Goal: Transaction & Acquisition: Purchase product/service

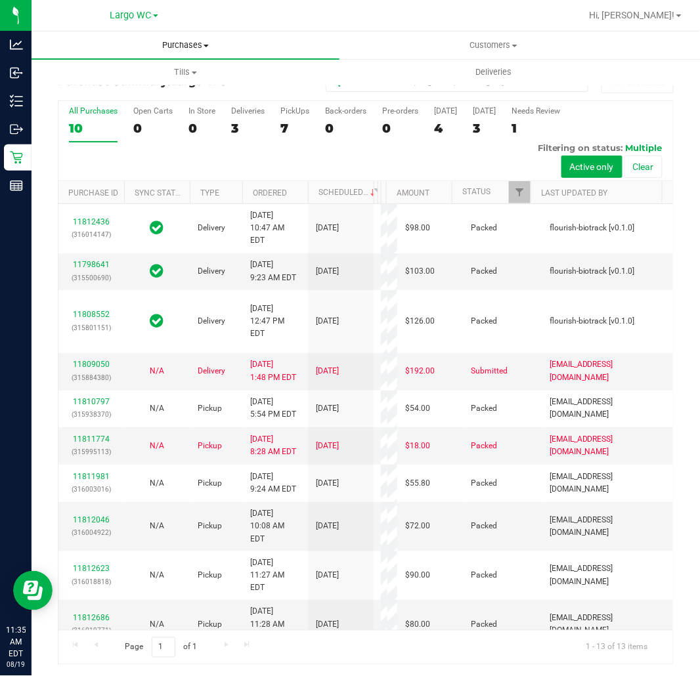
click at [193, 42] on span "Purchases" at bounding box center [186, 45] width 308 height 12
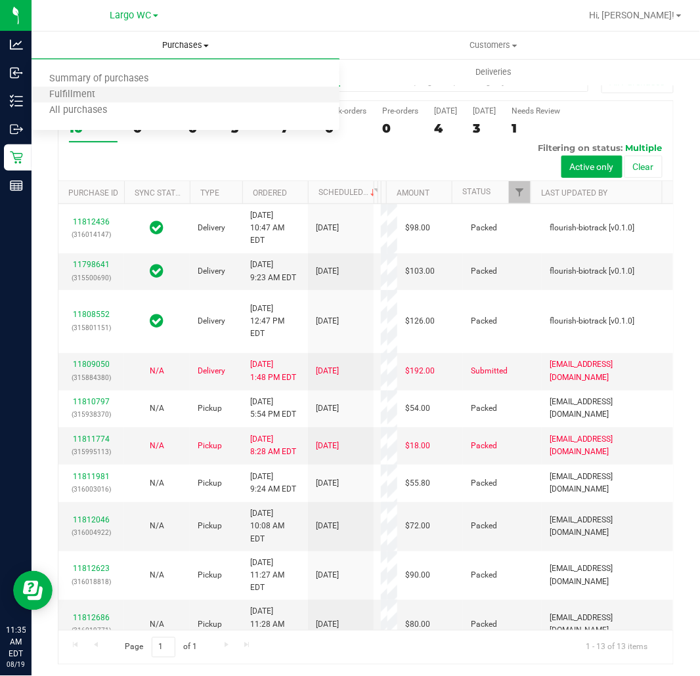
click at [140, 92] on li "Fulfillment" at bounding box center [186, 95] width 308 height 16
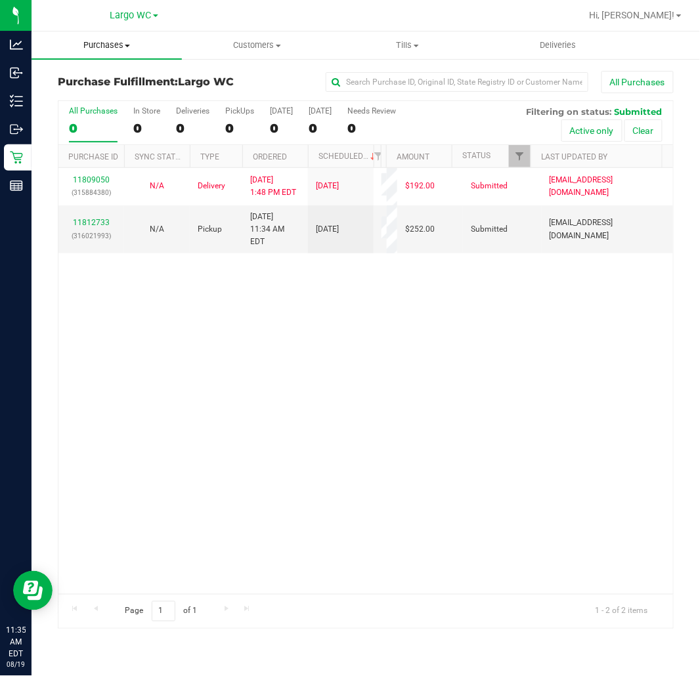
click at [122, 43] on span "Purchases" at bounding box center [107, 45] width 150 height 12
click at [126, 75] on span "Summary of purchases" at bounding box center [99, 79] width 135 height 11
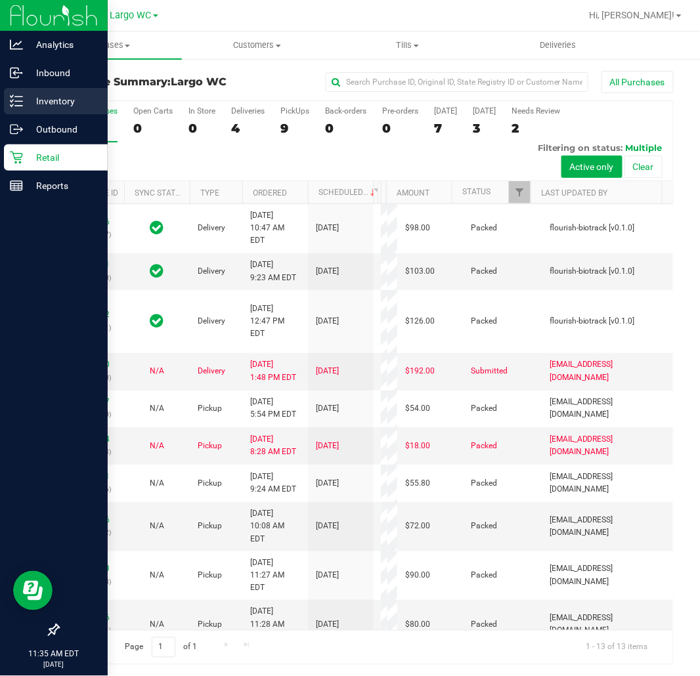
click at [35, 101] on p "Inventory" at bounding box center [62, 101] width 79 height 16
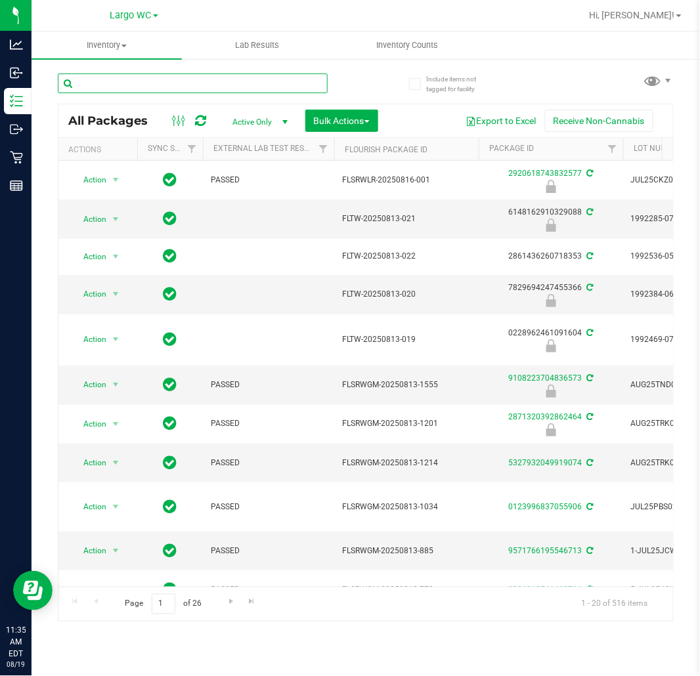
click at [213, 81] on input "text" at bounding box center [193, 84] width 270 height 20
type input "htm"
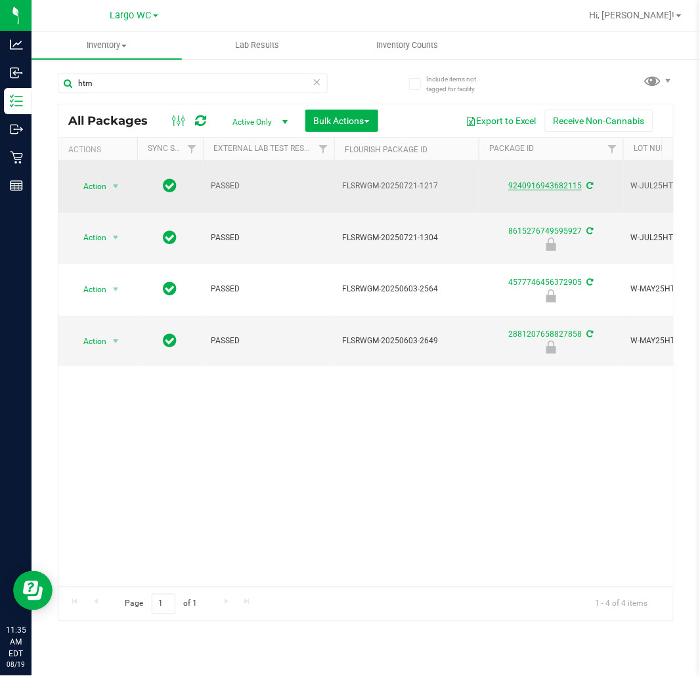
click at [565, 181] on link "9240916943682115" at bounding box center [545, 185] width 74 height 9
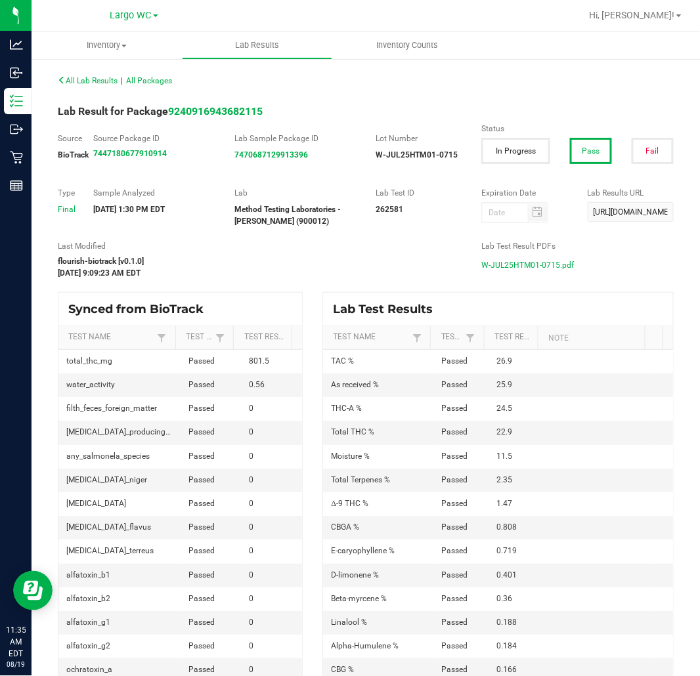
click at [517, 261] on span "W-JUL25HTM01-0715.pdf" at bounding box center [527, 265] width 93 height 20
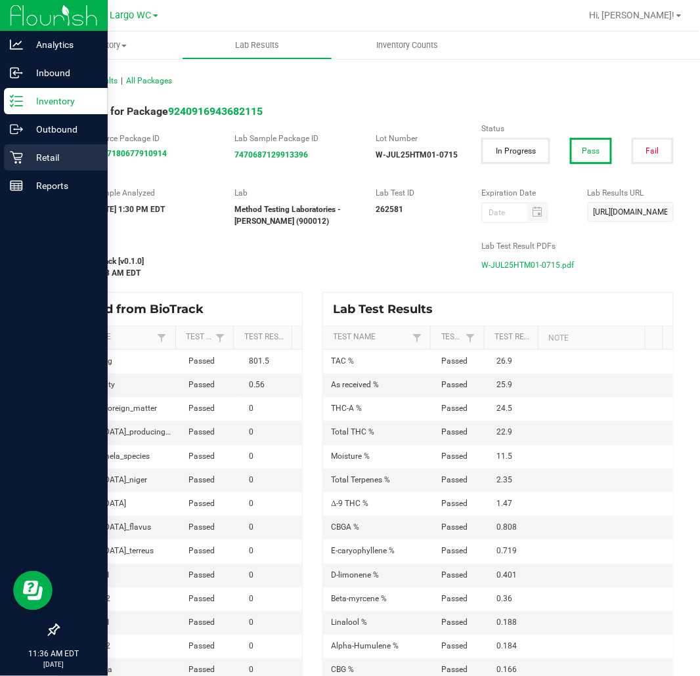
click at [28, 154] on p "Retail" at bounding box center [62, 158] width 79 height 16
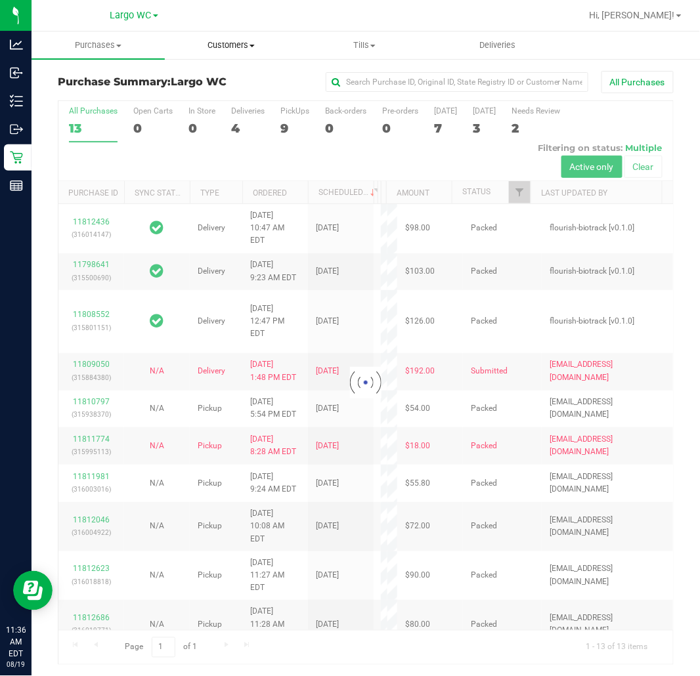
click at [244, 43] on span "Customers" at bounding box center [231, 45] width 132 height 12
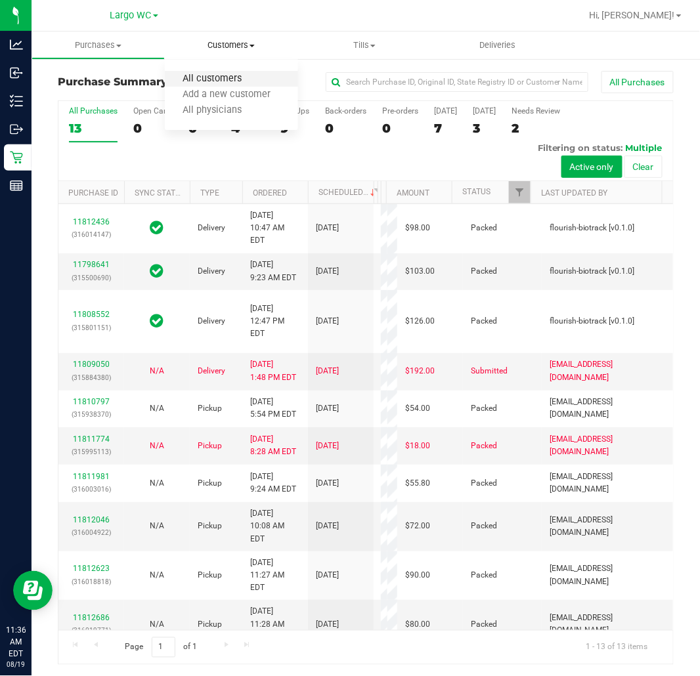
click at [230, 76] on span "All customers" at bounding box center [212, 79] width 95 height 11
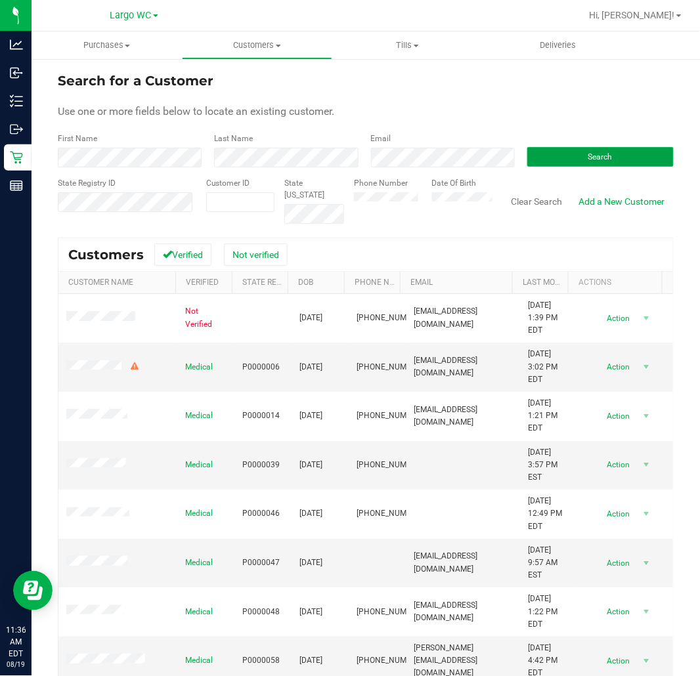
click at [601, 153] on span "Search" at bounding box center [600, 156] width 24 height 9
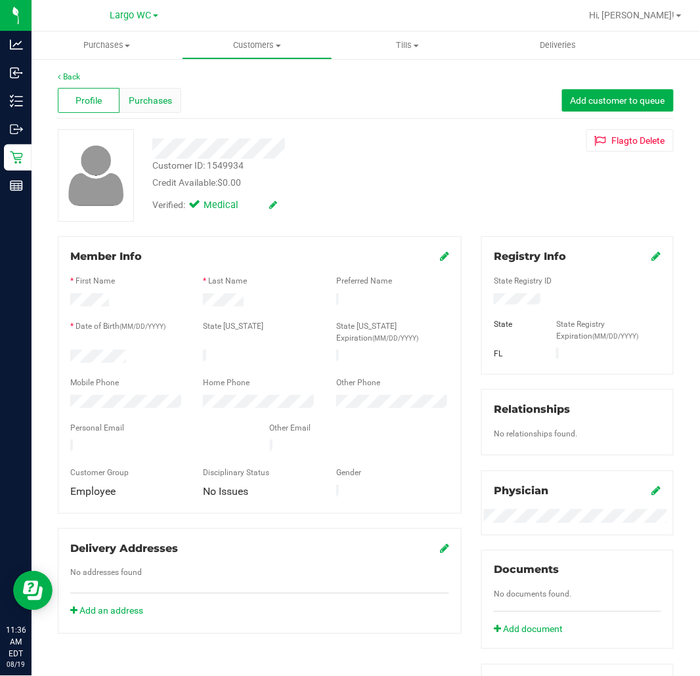
click at [140, 95] on span "Purchases" at bounding box center [150, 101] width 43 height 14
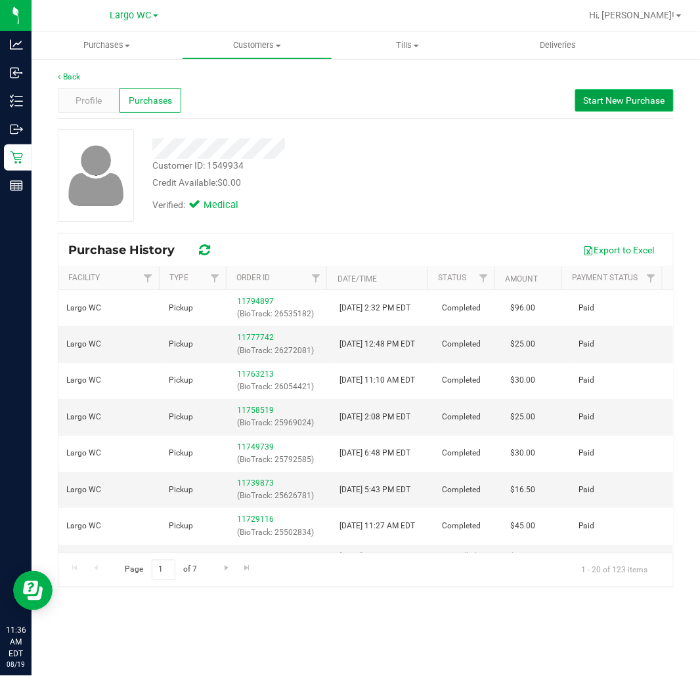
click at [626, 102] on span "Start New Purchase" at bounding box center [624, 100] width 81 height 11
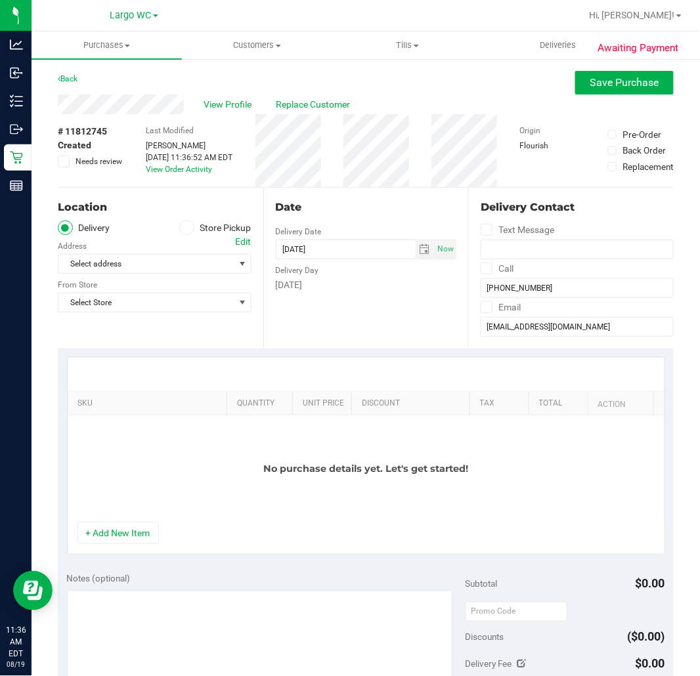
click at [198, 233] on label "Store Pickup" at bounding box center [215, 228] width 72 height 15
click at [189, 228] on span at bounding box center [186, 228] width 15 height 15
click at [0, 0] on input "Store Pickup" at bounding box center [0, 0] width 0 height 0
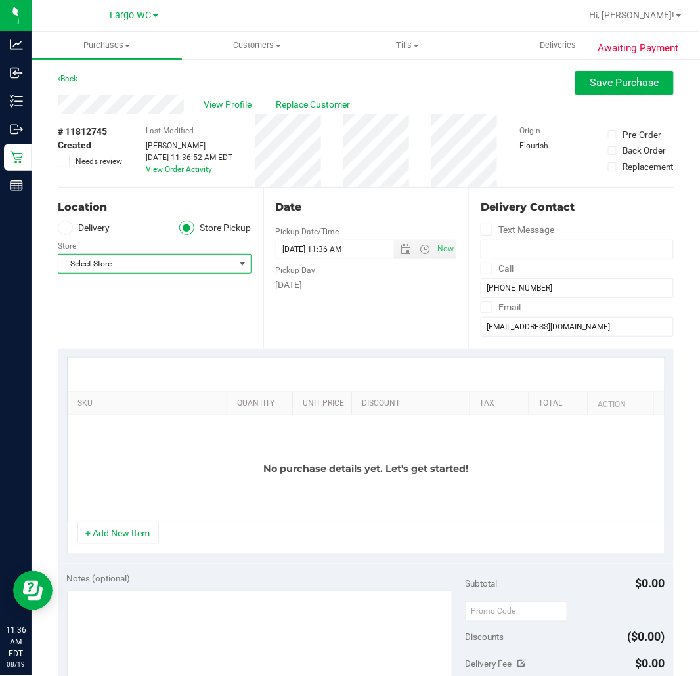
click at [191, 270] on span "Select Store" at bounding box center [146, 264] width 176 height 18
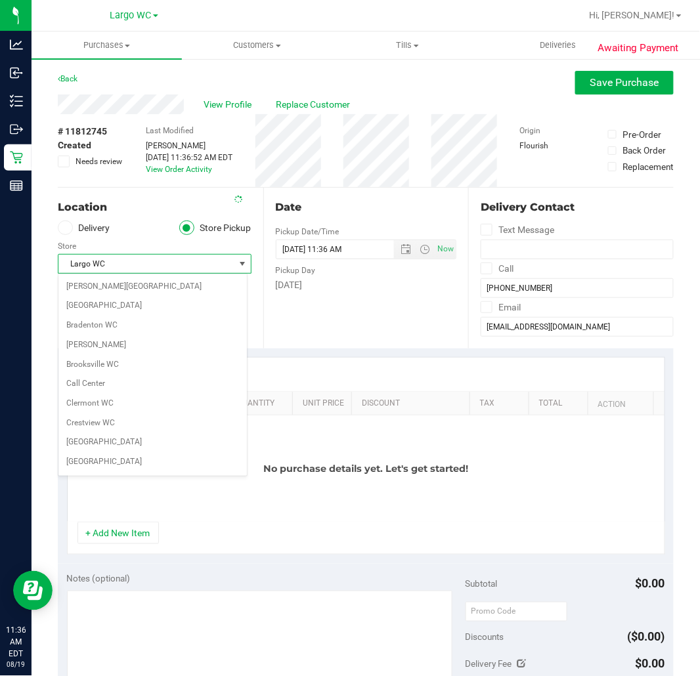
scroll to position [215, 0]
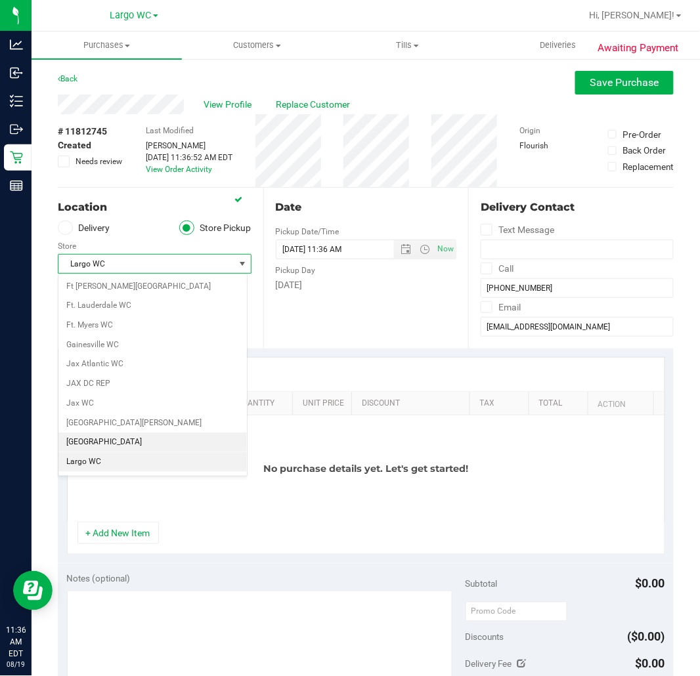
click at [125, 461] on li "Largo WC" at bounding box center [152, 462] width 188 height 20
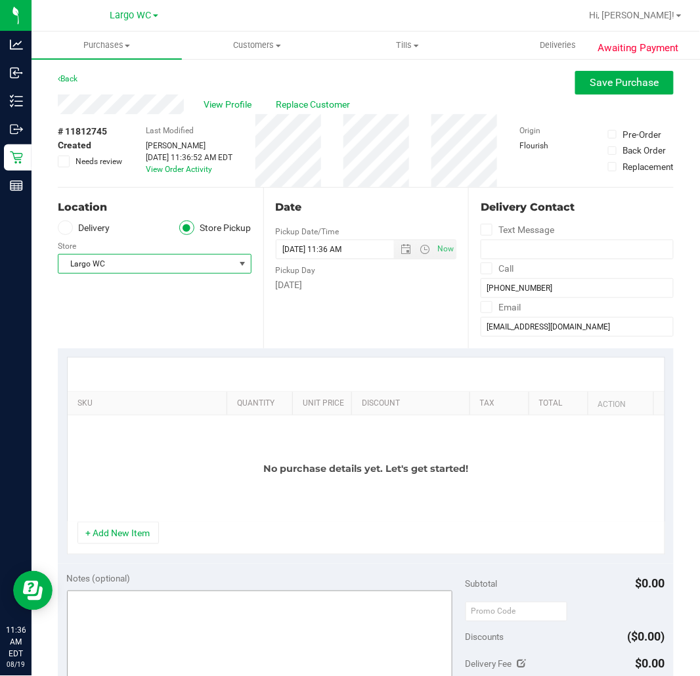
click at [123, 534] on button "+ Add New Item" at bounding box center [117, 533] width 81 height 22
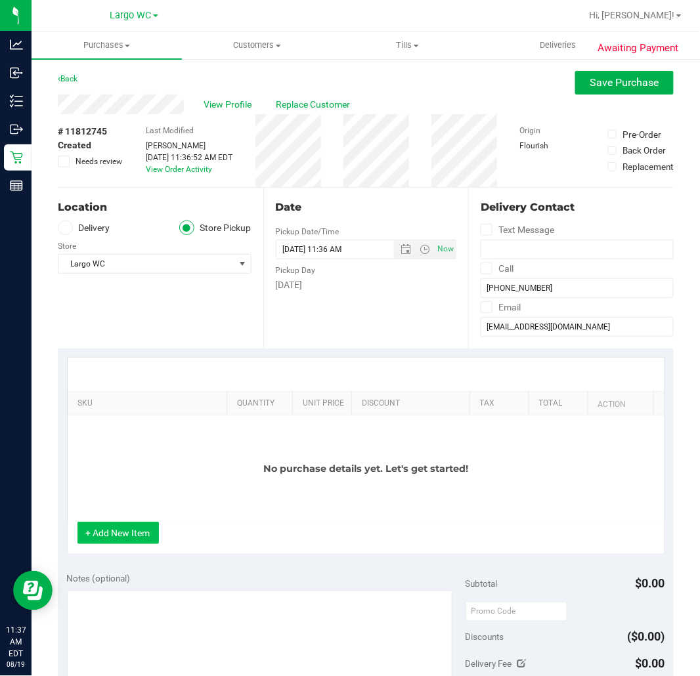
click at [139, 540] on button "+ Add New Item" at bounding box center [117, 533] width 81 height 22
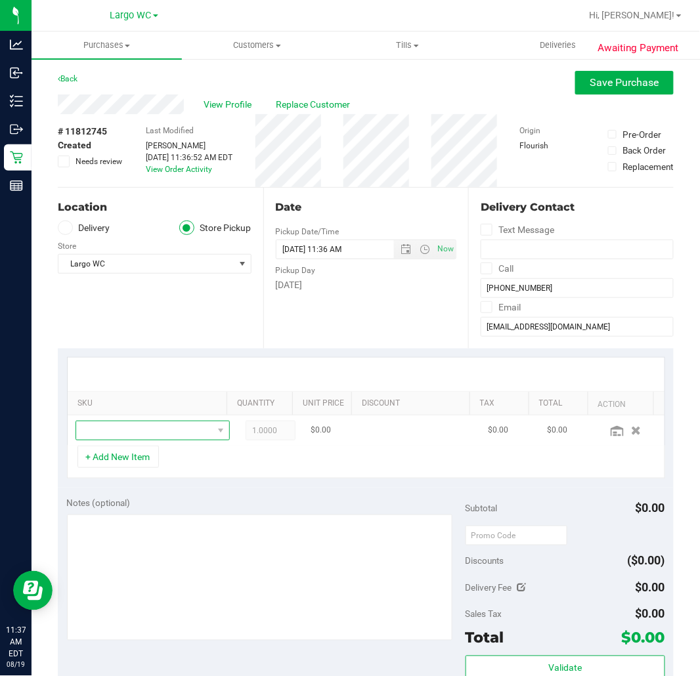
click at [212, 434] on span "NO DATA FOUND" at bounding box center [220, 430] width 16 height 18
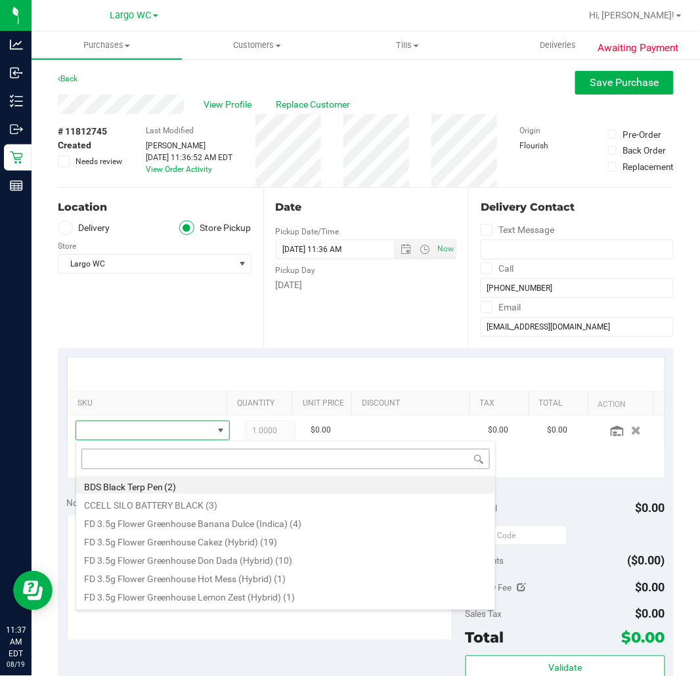
scroll to position [20, 121]
drag, startPoint x: 180, startPoint y: 457, endPoint x: 186, endPoint y: 466, distance: 11.3
click at [181, 457] on input at bounding box center [285, 459] width 408 height 20
type input "htm"
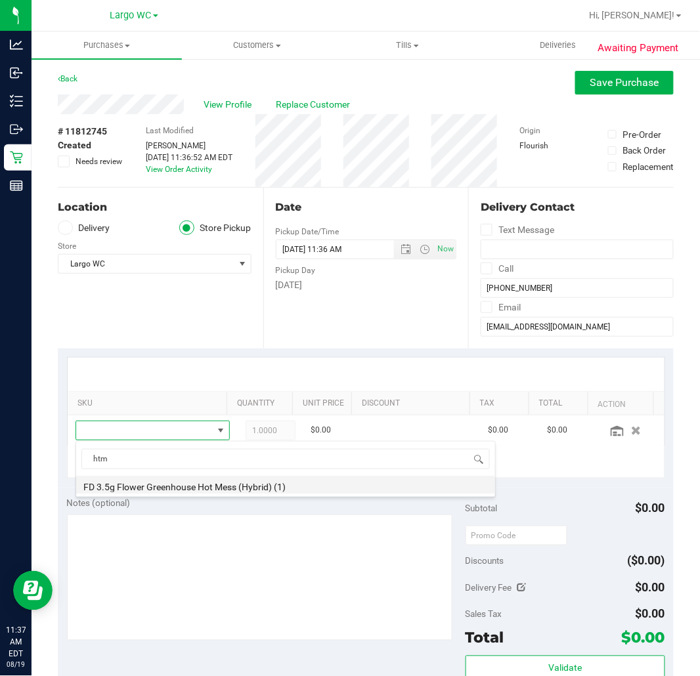
click at [160, 488] on li "FD 3.5g Flower Greenhouse Hot Mess (Hybrid) (1)" at bounding box center [285, 485] width 419 height 18
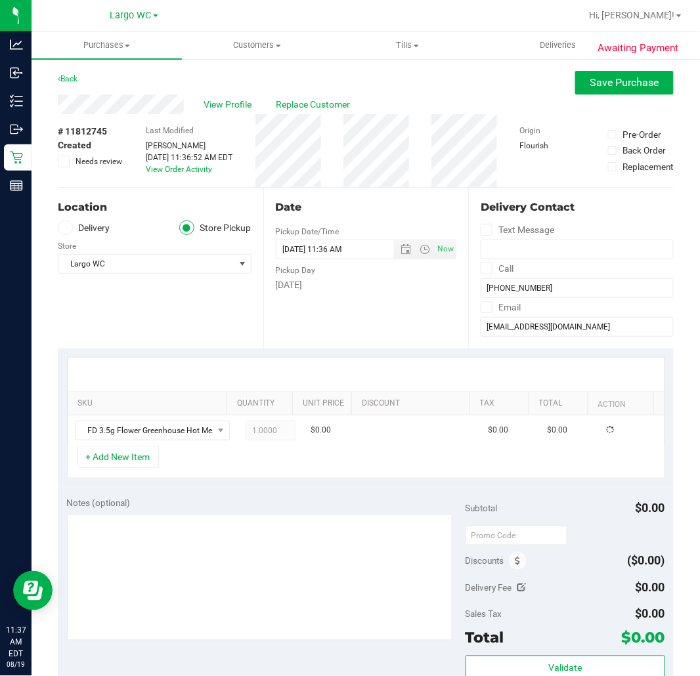
click at [265, 473] on div "+ Add New Item" at bounding box center [366, 462] width 598 height 33
click at [263, 437] on span "1.00 1" at bounding box center [270, 431] width 50 height 20
click at [260, 435] on input "1" at bounding box center [270, 430] width 49 height 18
type input "4"
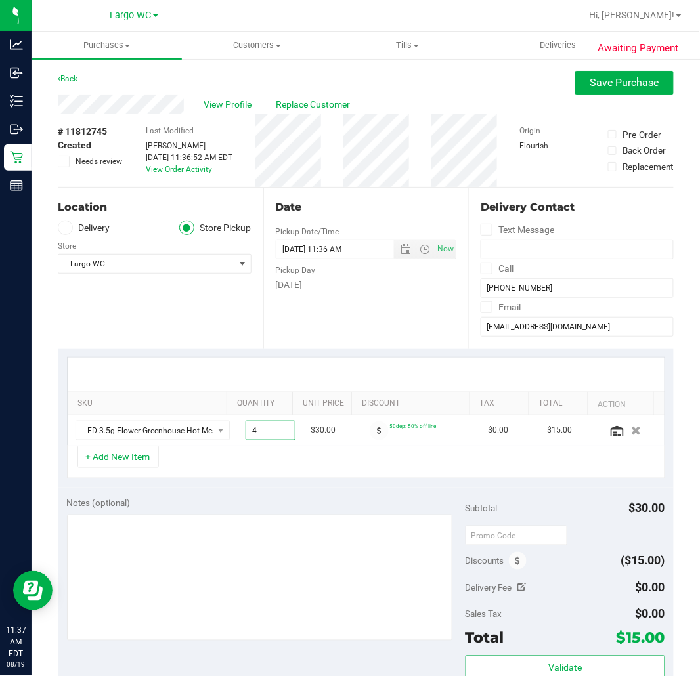
type input "4.00"
click at [345, 475] on div "+ Add New Item" at bounding box center [366, 462] width 598 height 33
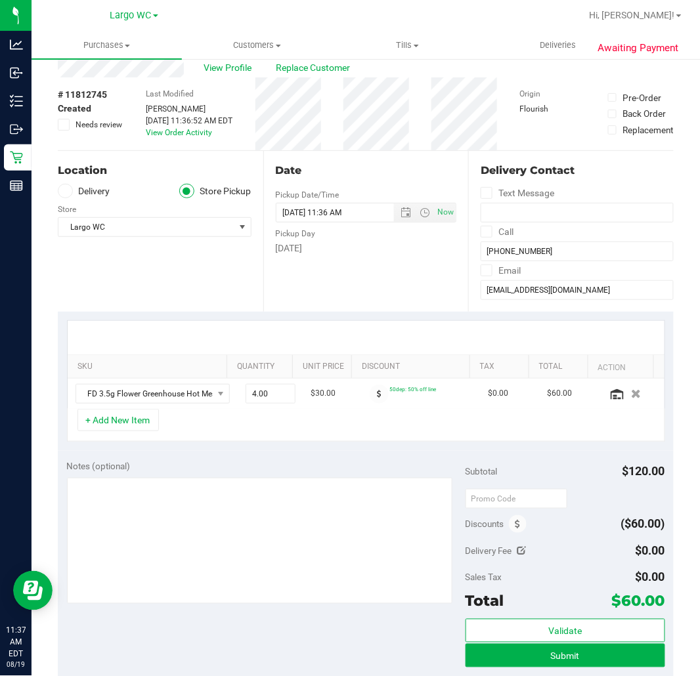
scroll to position [73, 0]
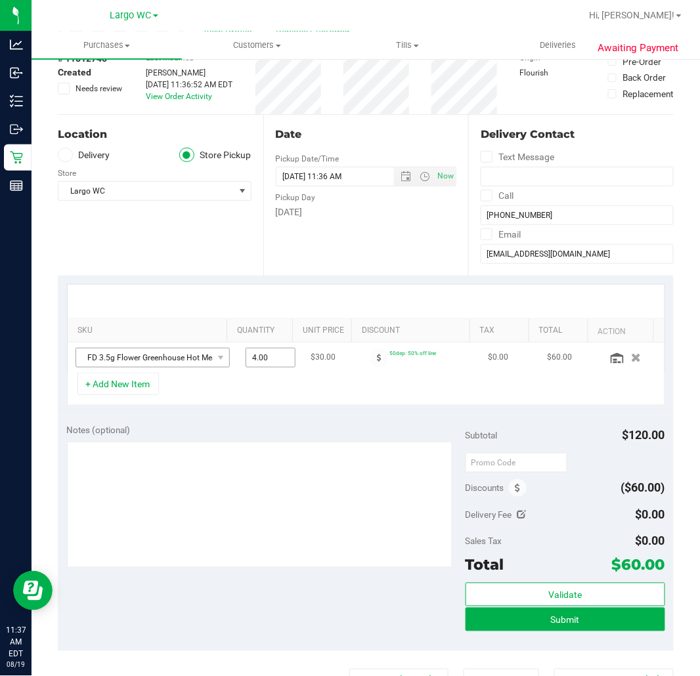
click at [184, 352] on tr "FD 3.5g Flower Greenhouse Hot Mess (Hybrid) 4.00 4 $30.00 50dep: 50% off line $…" at bounding box center [366, 358] width 597 height 30
type input "2"
type input "2.00"
click at [402, 389] on div "+ Add New Item" at bounding box center [366, 389] width 598 height 33
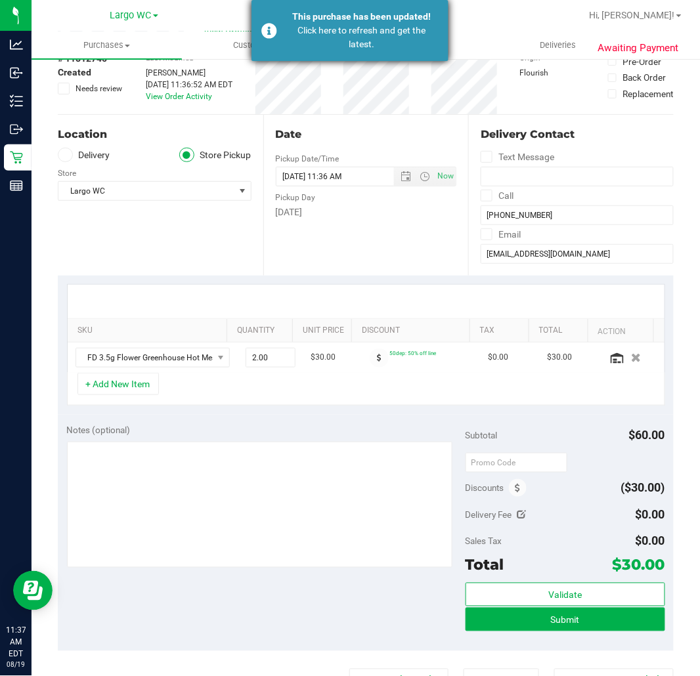
click at [394, 28] on div "Click here to refresh and get the latest." at bounding box center [361, 38] width 154 height 28
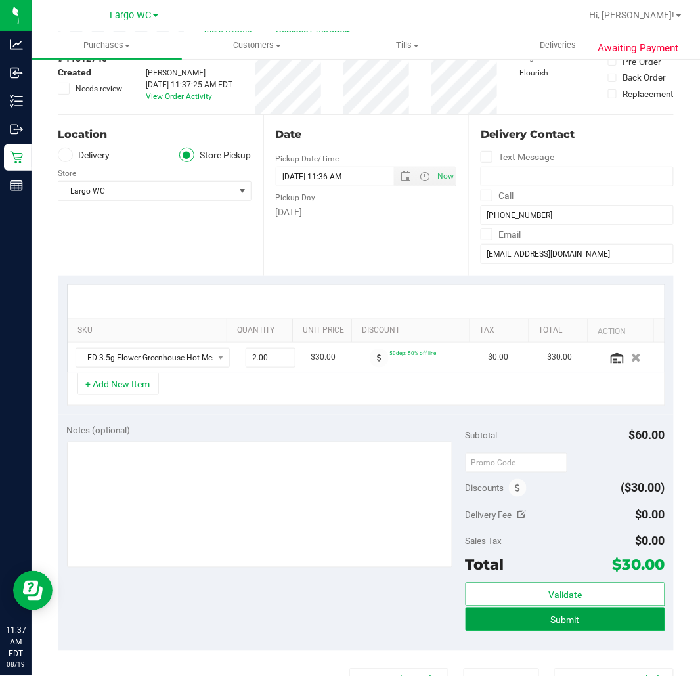
click at [561, 621] on span "Submit" at bounding box center [565, 620] width 29 height 11
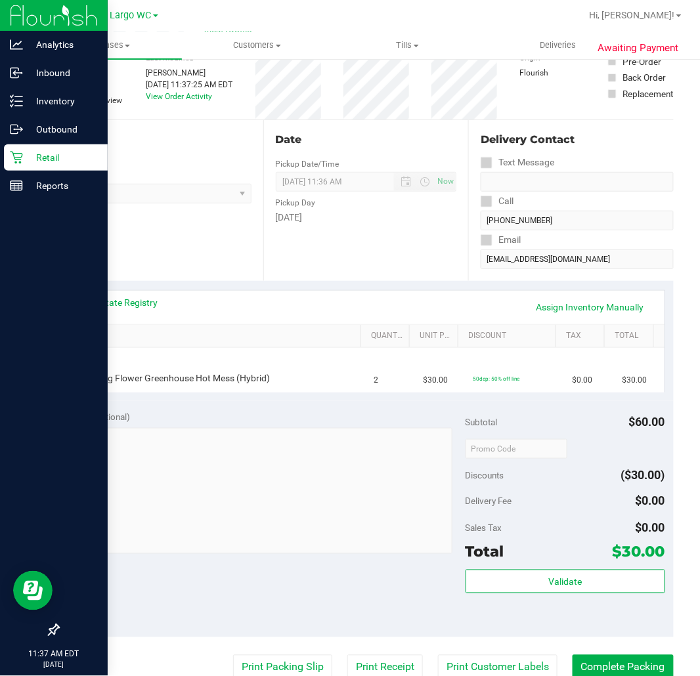
click at [47, 152] on p "Retail" at bounding box center [62, 158] width 79 height 16
